Goal: Information Seeking & Learning: Find contact information

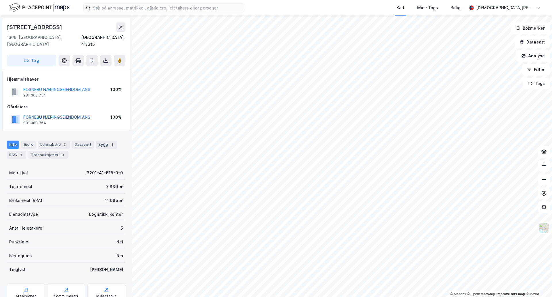
click at [0, 0] on button "FORNEBU NÆRINGSEIENDOM ANS" at bounding box center [0, 0] width 0 height 0
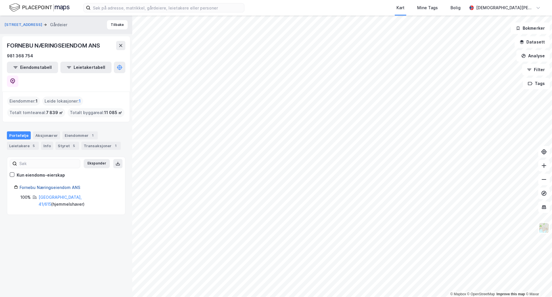
click at [49, 185] on link "Fornebu Næringseiendom ANS" at bounding box center [50, 187] width 61 height 5
click at [15, 78] on icon at bounding box center [12, 81] width 5 height 6
